Goal: Find specific page/section: Find specific page/section

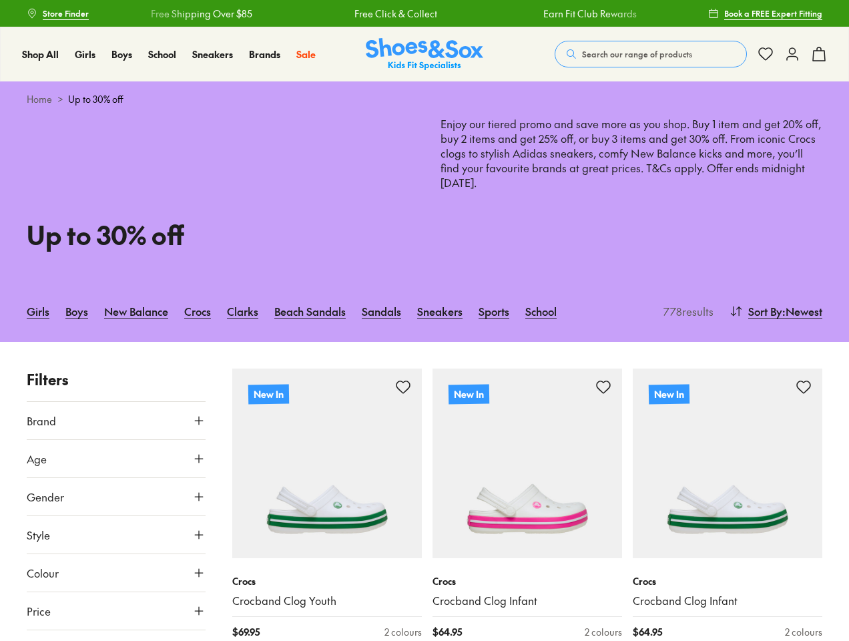
type input "***"
click at [651, 54] on span "Search our range of products" at bounding box center [637, 54] width 110 height 12
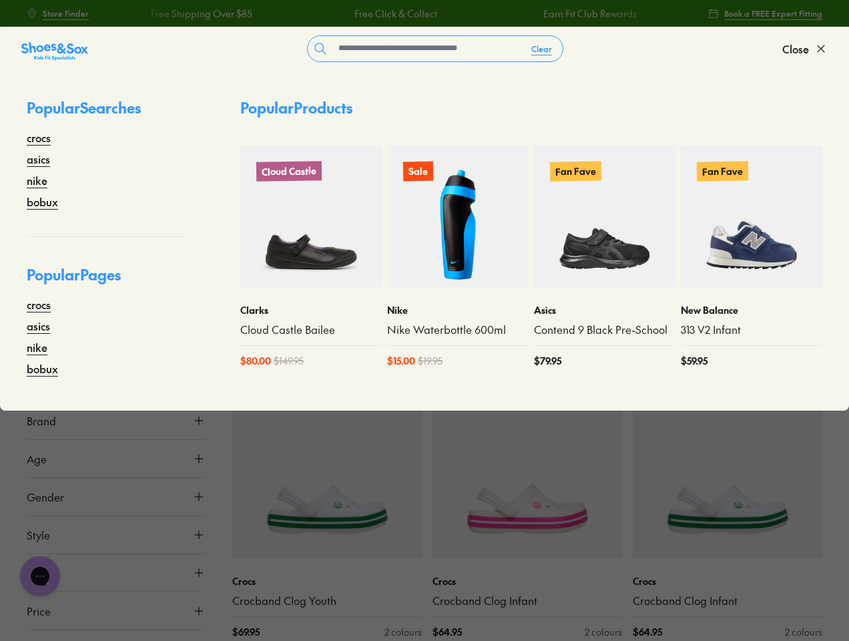
click at [542, 49] on button "Clear" at bounding box center [542, 49] width 42 height 24
click at [805, 49] on span "Close" at bounding box center [795, 49] width 27 height 16
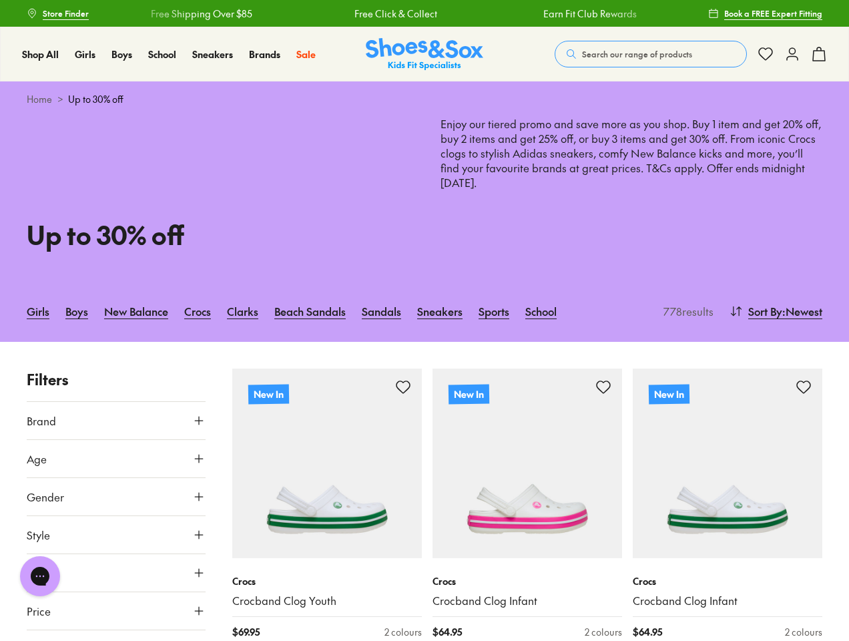
click at [819, 54] on icon at bounding box center [819, 54] width 16 height 16
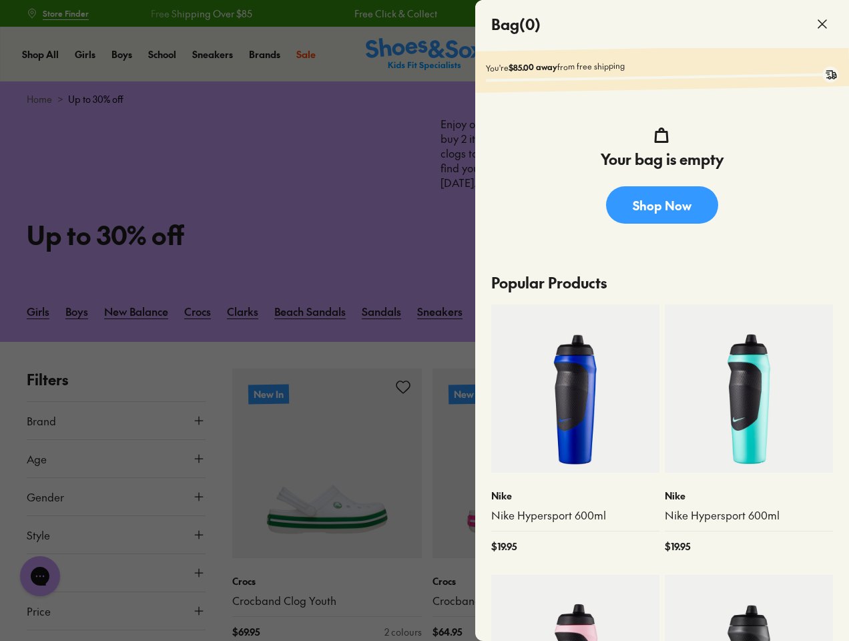
click at [774, 311] on div at bounding box center [424, 320] width 849 height 641
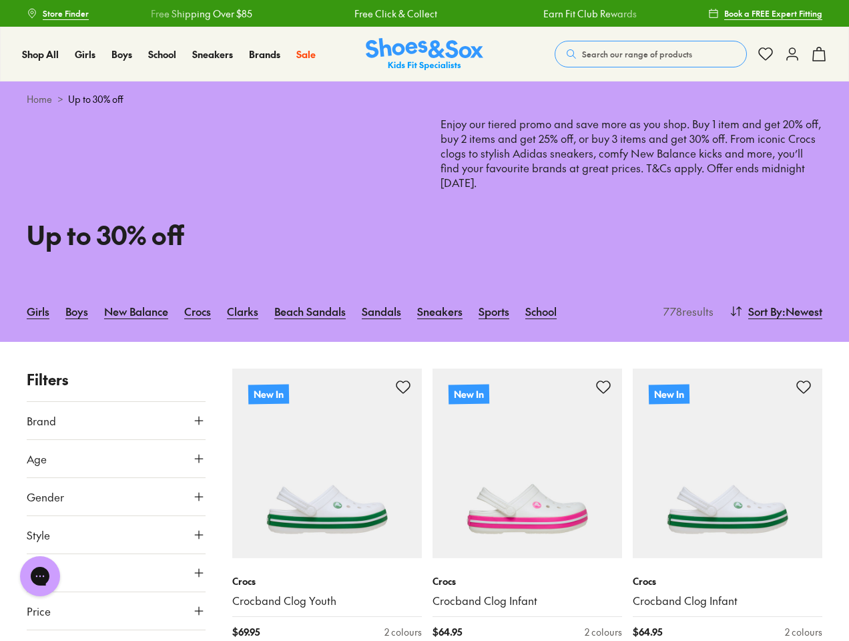
click at [116, 421] on button "Brand" at bounding box center [116, 420] width 179 height 37
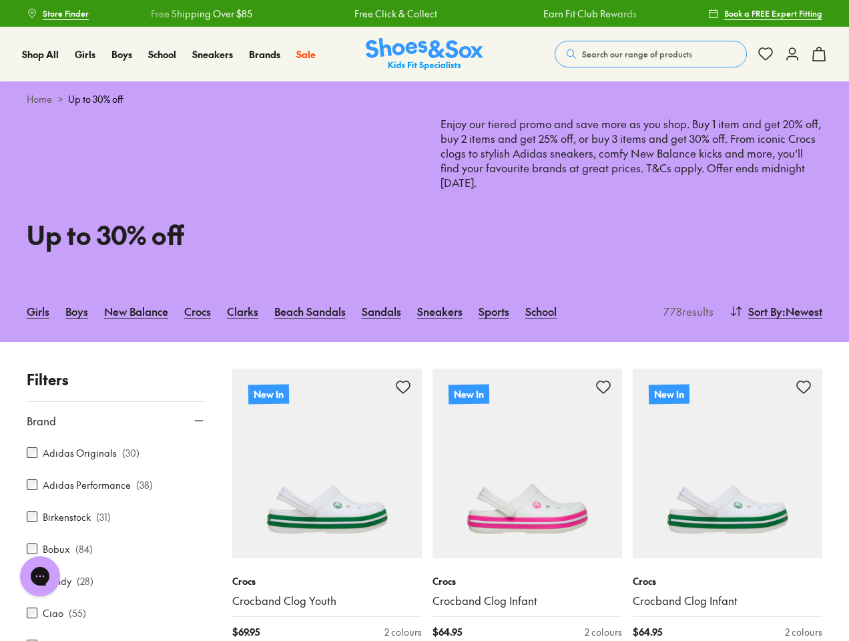
click at [116, 459] on div "Adidas Originals ( 30 )" at bounding box center [116, 453] width 179 height 16
click at [116, 573] on div "Candy ( 28 )" at bounding box center [116, 581] width 179 height 16
